Goal: Transaction & Acquisition: Purchase product/service

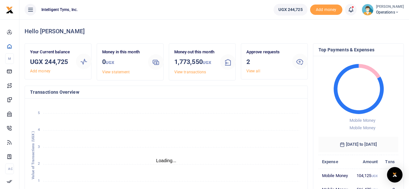
scroll to position [5, 5]
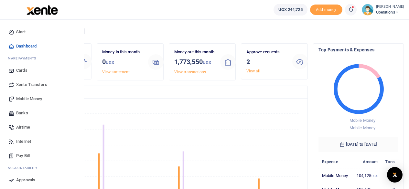
click at [25, 115] on span "Banks" at bounding box center [22, 113] width 12 height 6
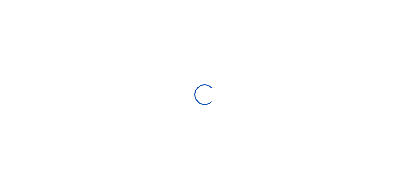
select select
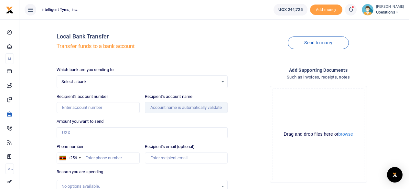
click at [81, 82] on span "Select a bank" at bounding box center [139, 82] width 157 height 6
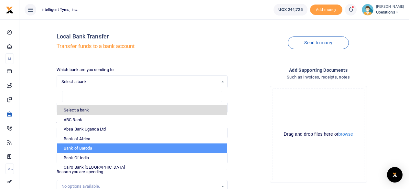
click at [76, 147] on li "Bank of Baroda" at bounding box center [142, 149] width 170 height 10
select select "BOB"
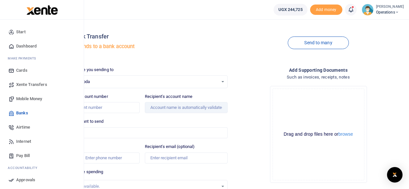
click at [25, 96] on span "Mobile Money" at bounding box center [29, 99] width 26 height 6
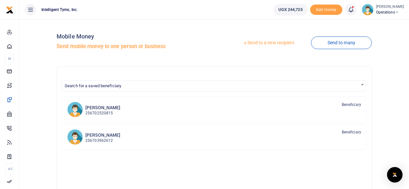
click at [268, 42] on link "Send to a new recipient" at bounding box center [268, 43] width 84 height 12
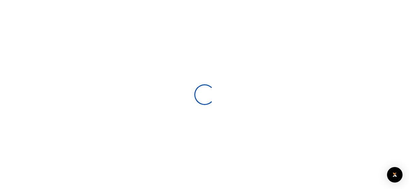
select select
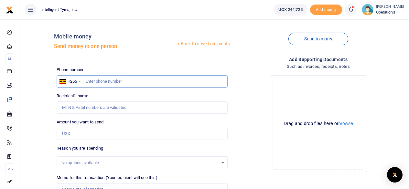
click at [100, 83] on input "text" at bounding box center [142, 81] width 171 height 12
type input "778065022"
type input "Andrew Kabirzi Kyepa"
type input "778065022"
click at [86, 137] on input "Amount you want to send" at bounding box center [142, 134] width 171 height 12
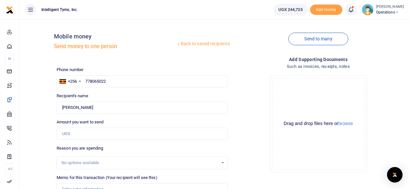
click at [38, 109] on div "Back to saved recipients Mobile money Send money to one person Send to many Pho…" at bounding box center [214, 145] width 385 height 240
click at [65, 131] on input "Amount you want to send" at bounding box center [142, 134] width 171 height 12
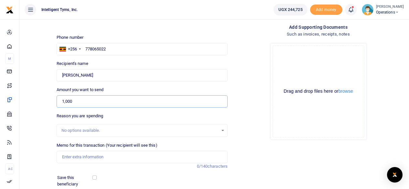
type input "1,000"
click at [80, 154] on input "Memo for this transaction (Your recipient will see this)" at bounding box center [142, 157] width 171 height 12
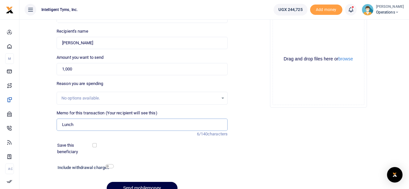
scroll to position [0, 0]
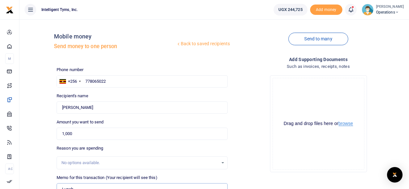
type input "Lunch"
click at [347, 125] on button "browse" at bounding box center [346, 123] width 15 height 5
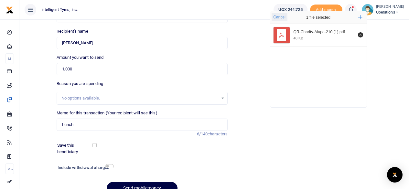
scroll to position [97, 0]
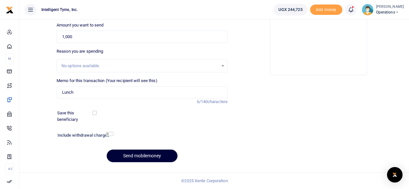
click at [148, 157] on button "Send mobilemoney" at bounding box center [142, 156] width 71 height 13
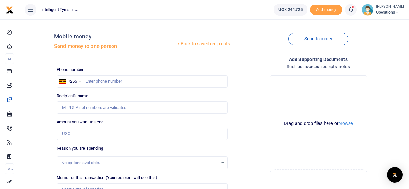
click at [348, 11] on icon at bounding box center [351, 9] width 6 height 7
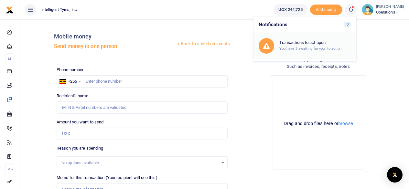
click at [299, 43] on h6 "Transactions to act upon" at bounding box center [315, 42] width 72 height 5
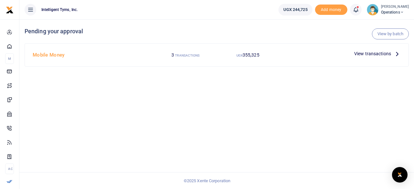
click at [359, 54] on span "View transactions" at bounding box center [372, 53] width 37 height 7
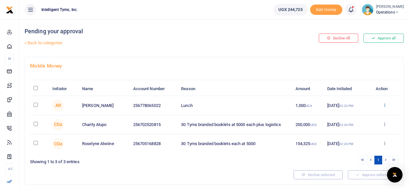
click at [385, 105] on icon at bounding box center [385, 105] width 4 height 5
click at [368, 118] on link "Approve" at bounding box center [361, 116] width 51 height 9
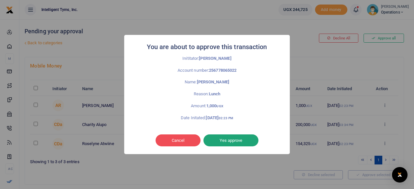
click at [242, 140] on button "Yes approve" at bounding box center [230, 141] width 55 height 12
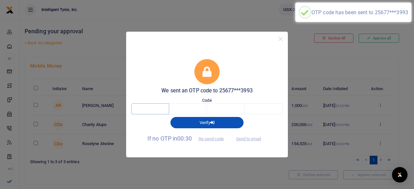
click at [158, 111] on input "text" at bounding box center [150, 109] width 38 height 11
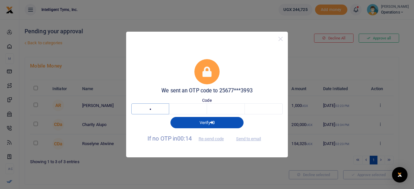
type input "4"
type input "1"
type input "9"
type input "7"
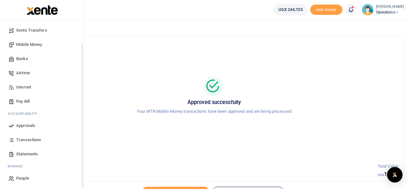
scroll to position [56, 0]
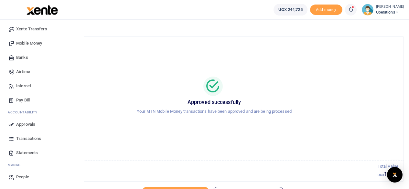
click at [24, 173] on link "People" at bounding box center [41, 177] width 73 height 14
